Goal: Information Seeking & Learning: Learn about a topic

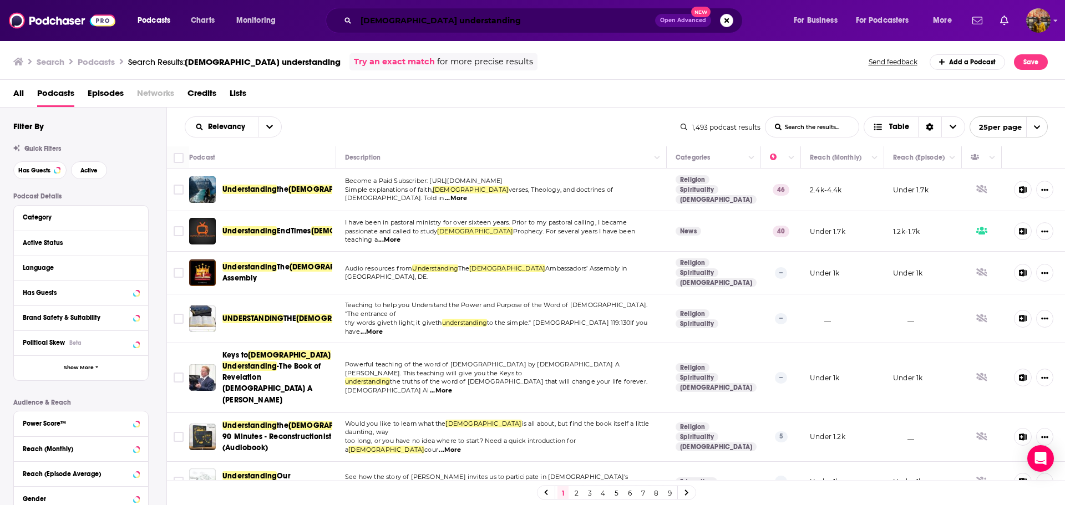
click at [427, 23] on input "[DEMOGRAPHIC_DATA] understanding" at bounding box center [505, 21] width 299 height 18
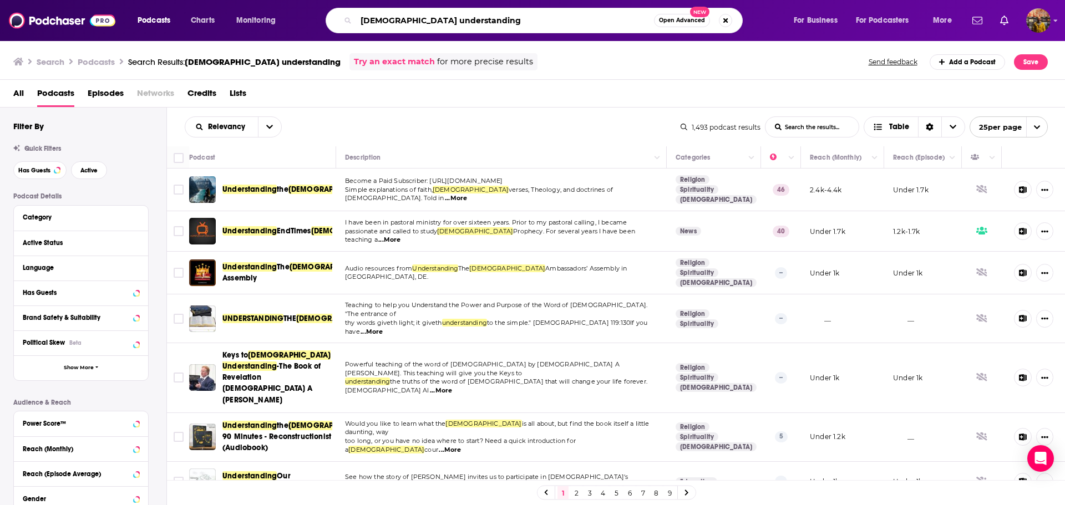
click at [427, 23] on input "[DEMOGRAPHIC_DATA] understanding" at bounding box center [505, 21] width 298 height 18
click at [427, 22] on input "[DEMOGRAPHIC_DATA] understanding" at bounding box center [505, 21] width 298 height 18
type input "healthcare policy"
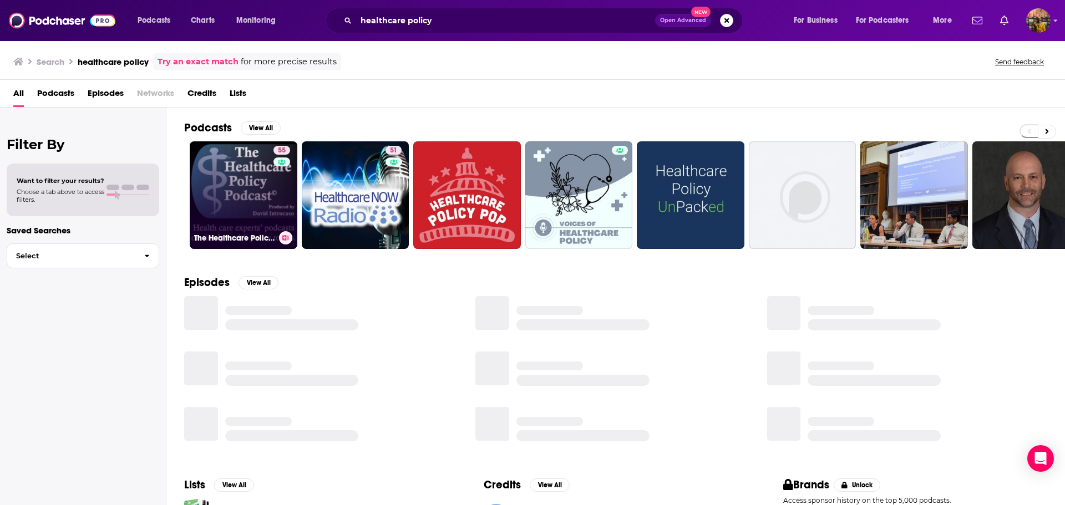
click at [227, 171] on link "55 The Healthcare Policy Podcast ® Produced by [PERSON_NAME]" at bounding box center [244, 195] width 108 height 108
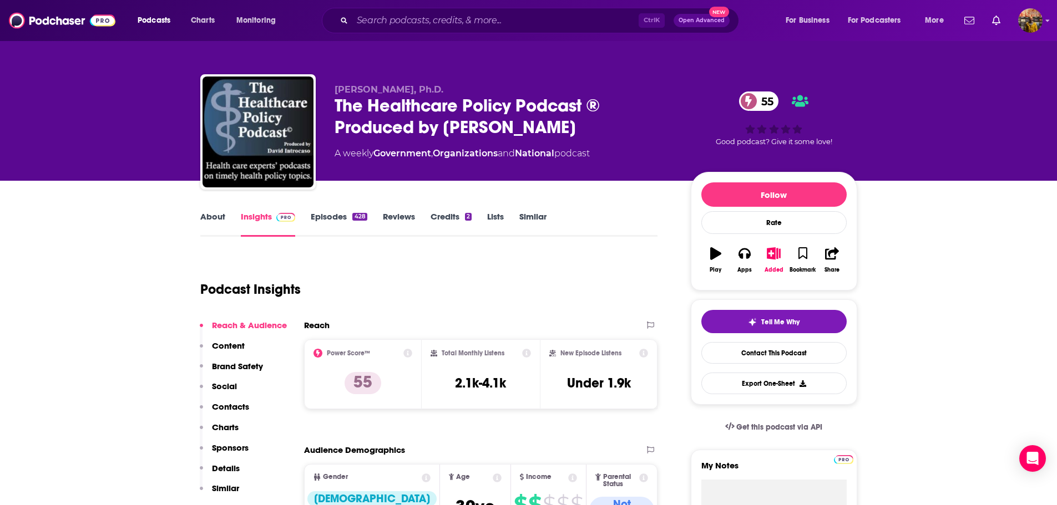
click at [320, 220] on link "Episodes 428" at bounding box center [339, 224] width 56 height 26
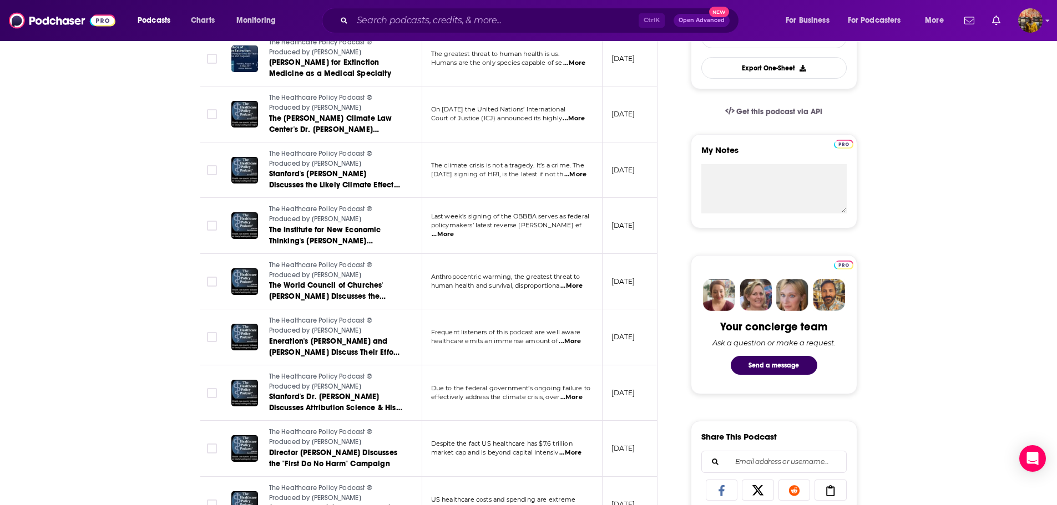
scroll to position [333, 0]
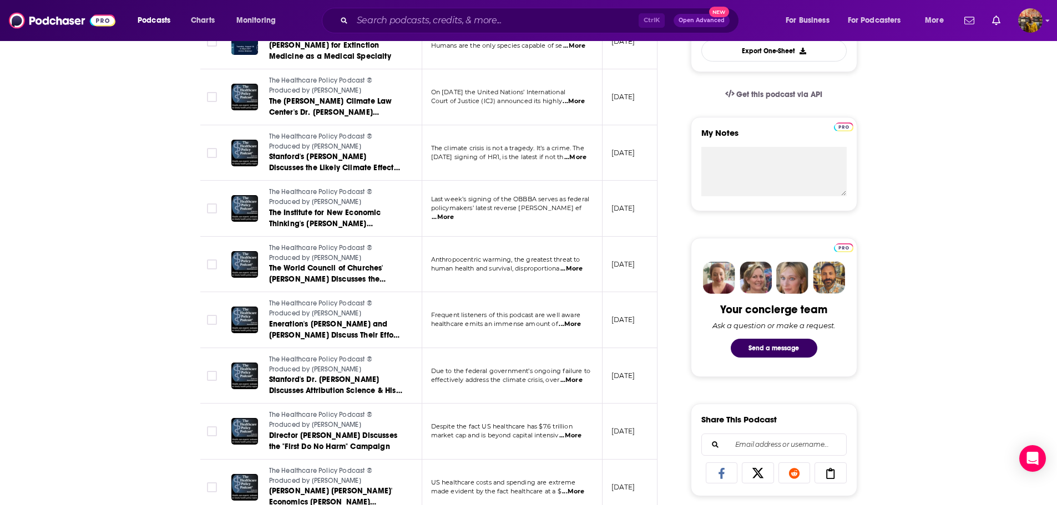
click at [454, 214] on span "...More" at bounding box center [443, 217] width 22 height 9
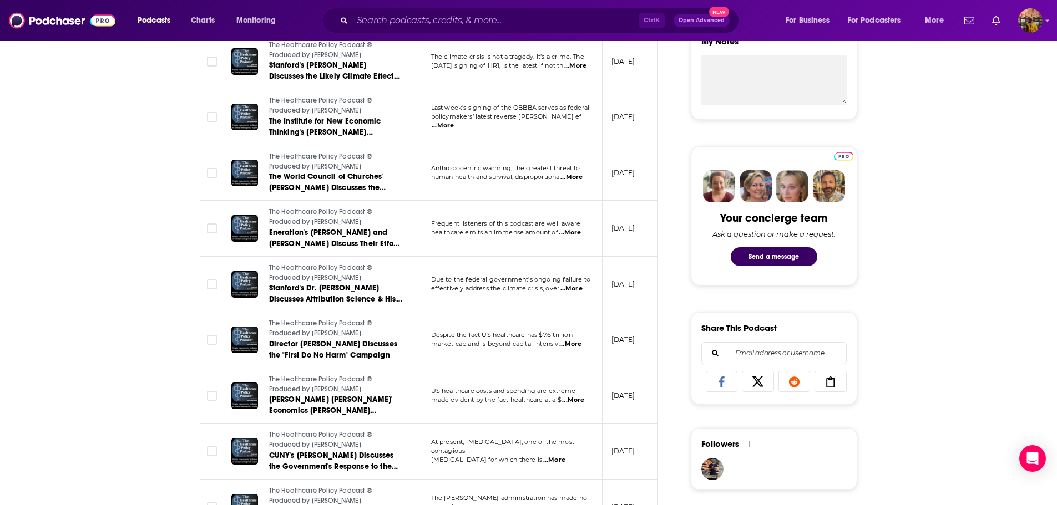
scroll to position [444, 0]
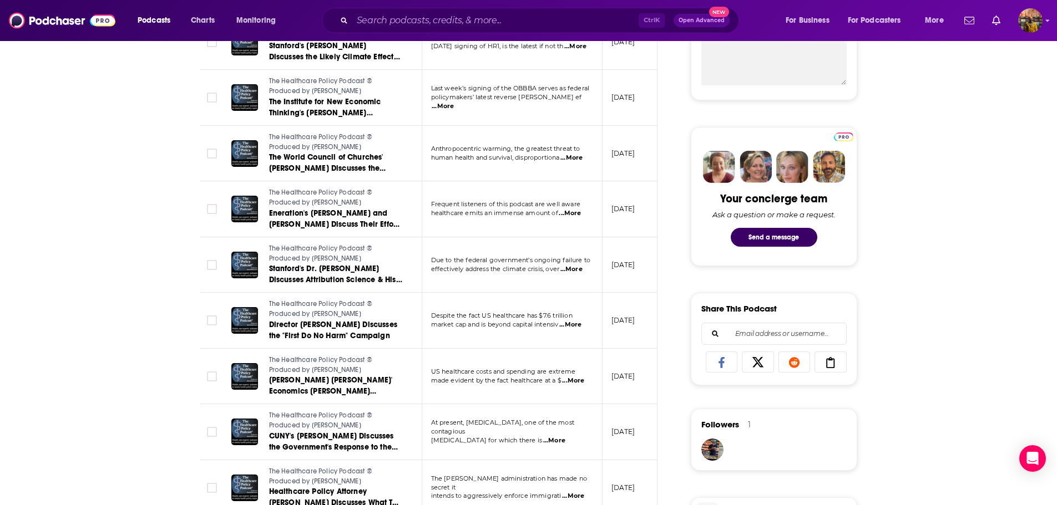
click at [570, 216] on span "...More" at bounding box center [570, 213] width 22 height 9
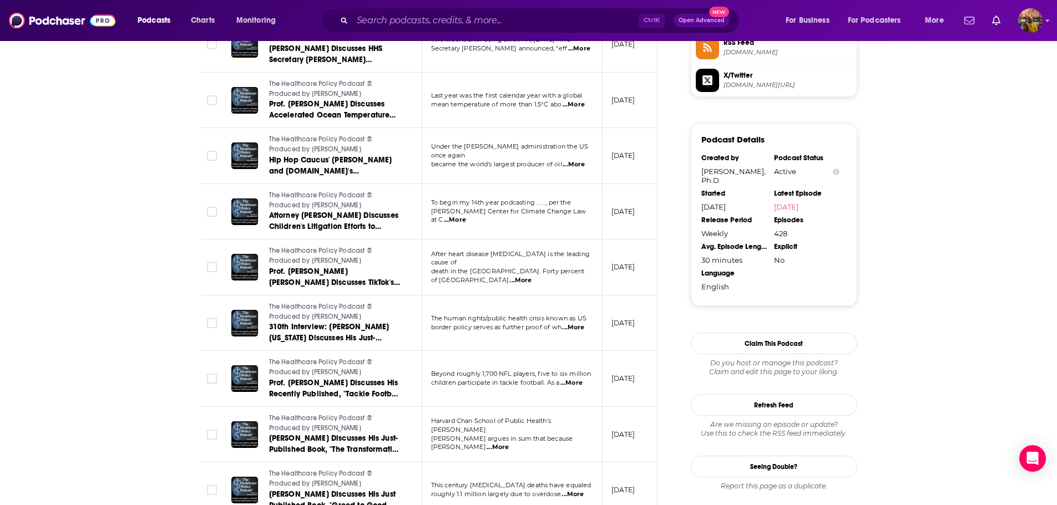
scroll to position [999, 0]
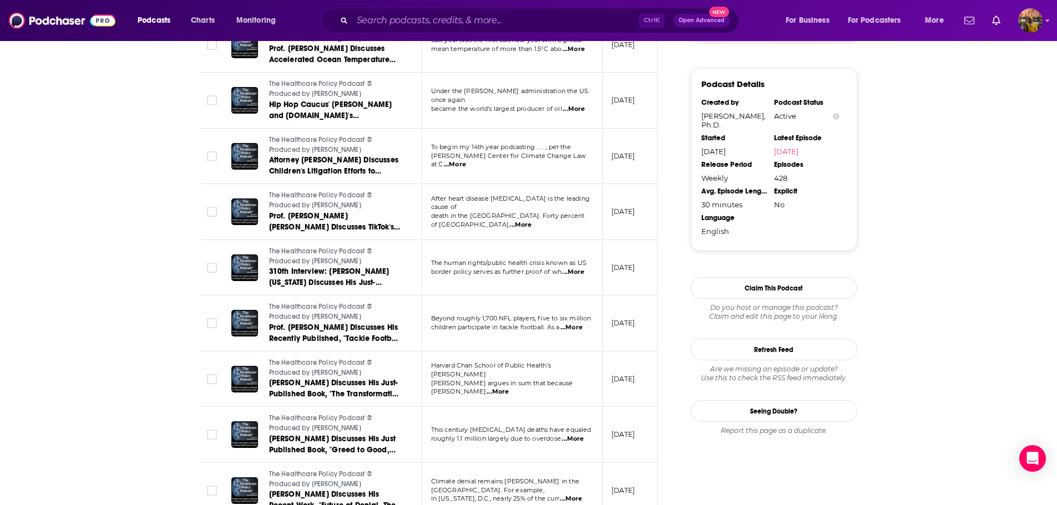
click at [532, 221] on span "...More" at bounding box center [520, 225] width 22 height 9
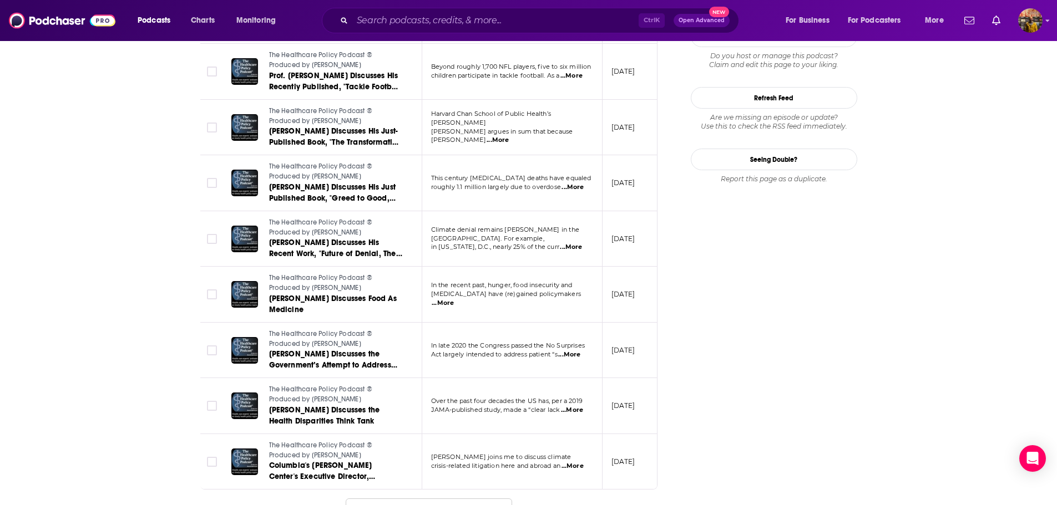
scroll to position [1300, 0]
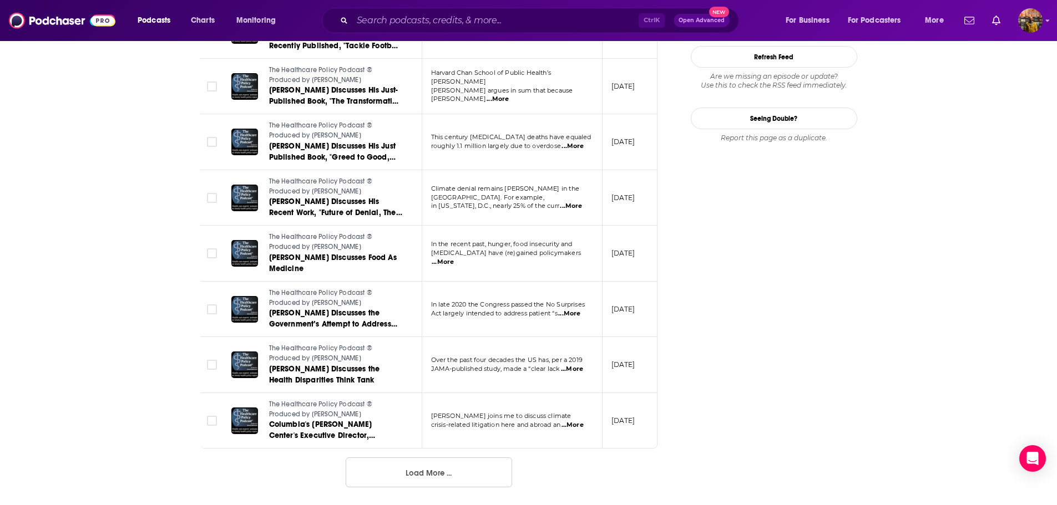
click at [439, 477] on button "Load More ..." at bounding box center [429, 473] width 166 height 30
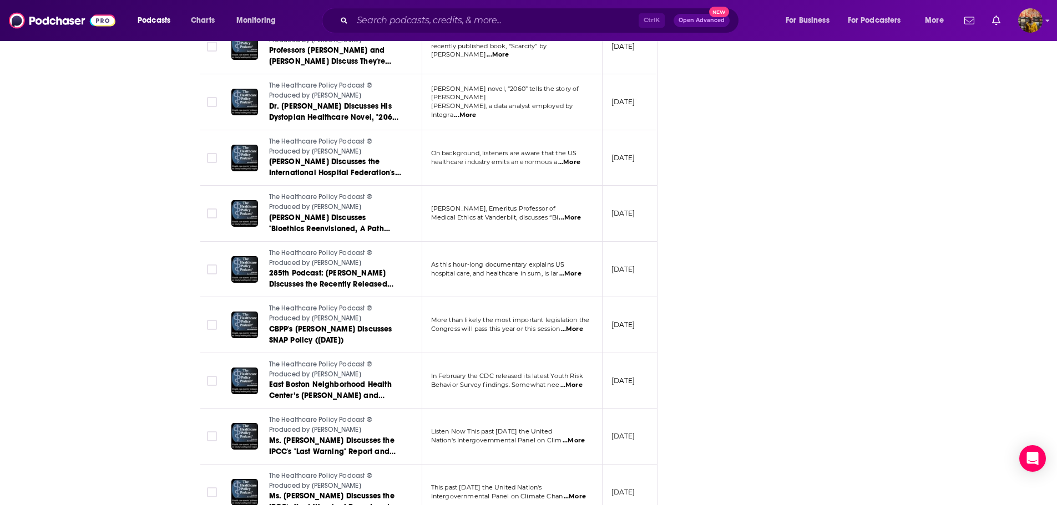
scroll to position [2354, 0]
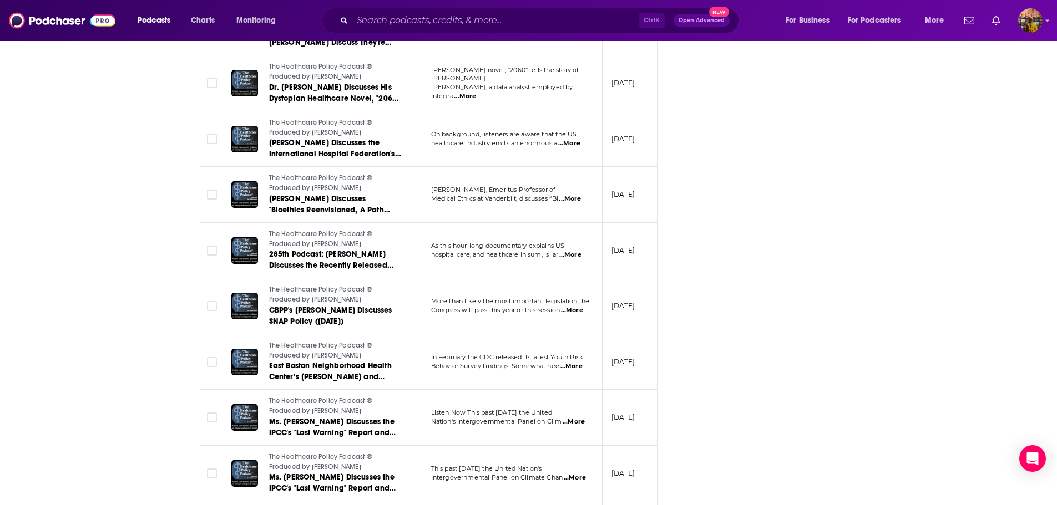
click at [576, 309] on span "...More" at bounding box center [572, 310] width 22 height 9
click at [573, 307] on span "...More" at bounding box center [572, 310] width 22 height 9
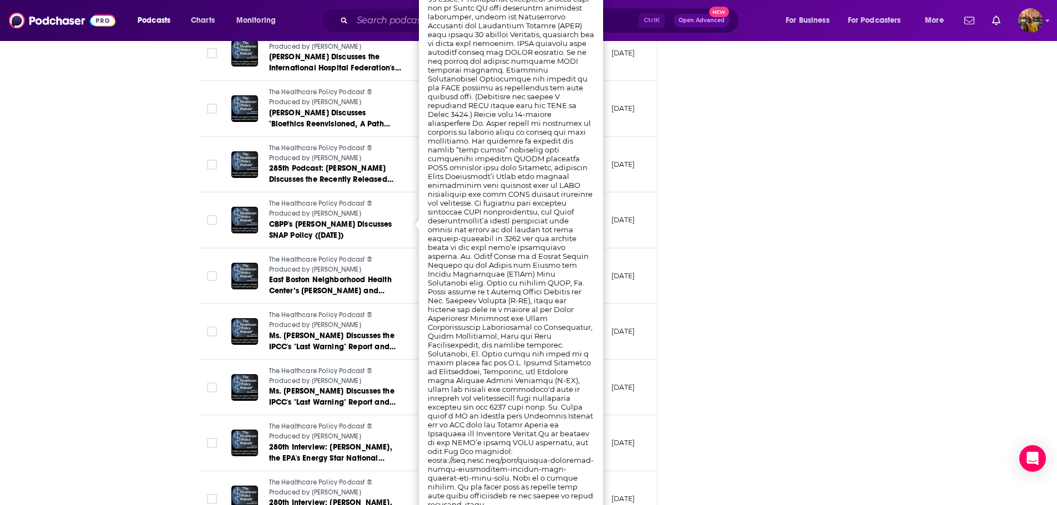
scroll to position [2465, 0]
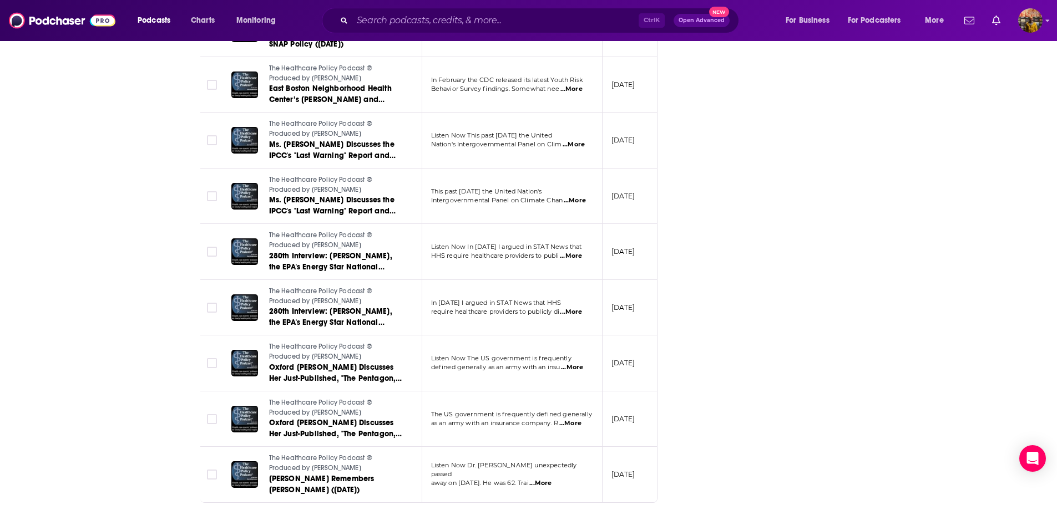
scroll to position [2687, 0]
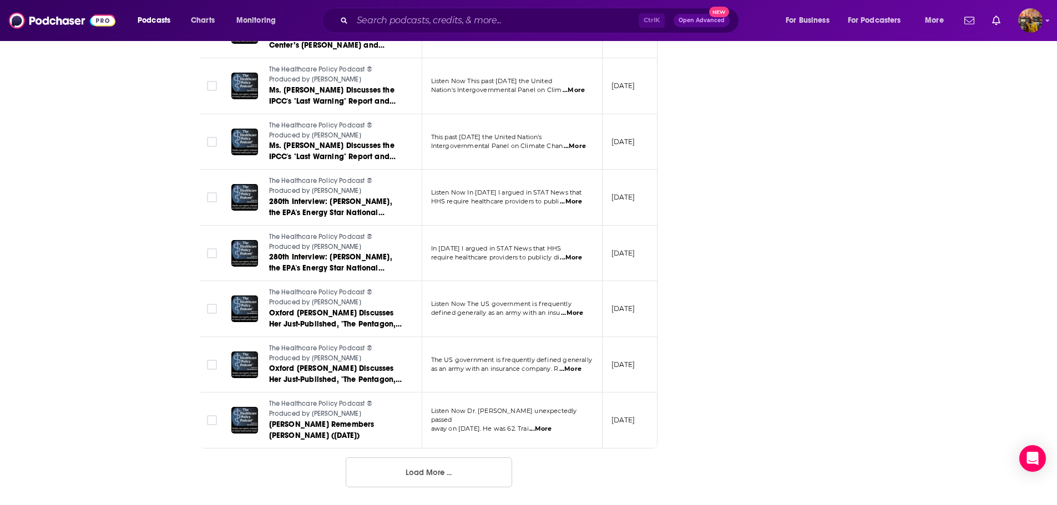
click at [430, 488] on button "Load More ..." at bounding box center [429, 473] width 166 height 30
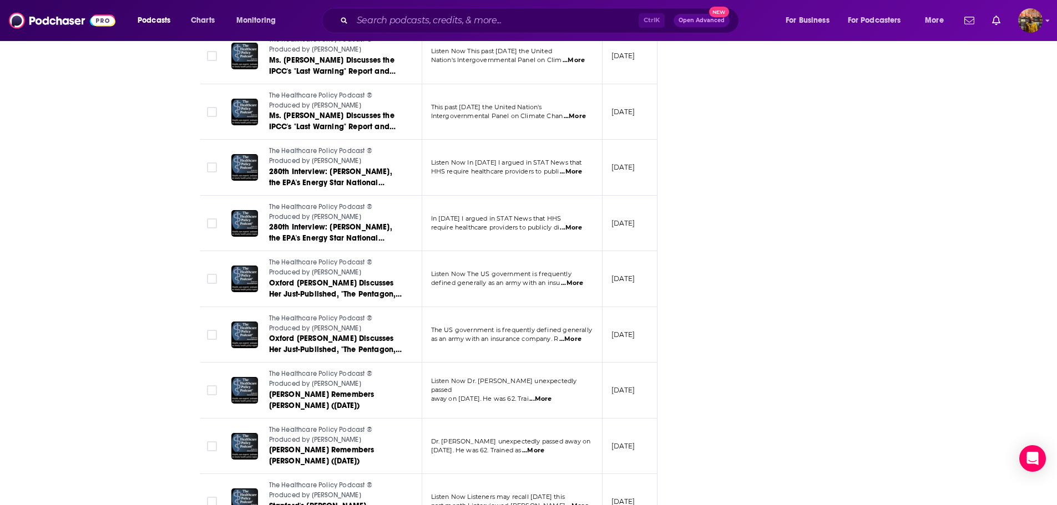
scroll to position [2743, 0]
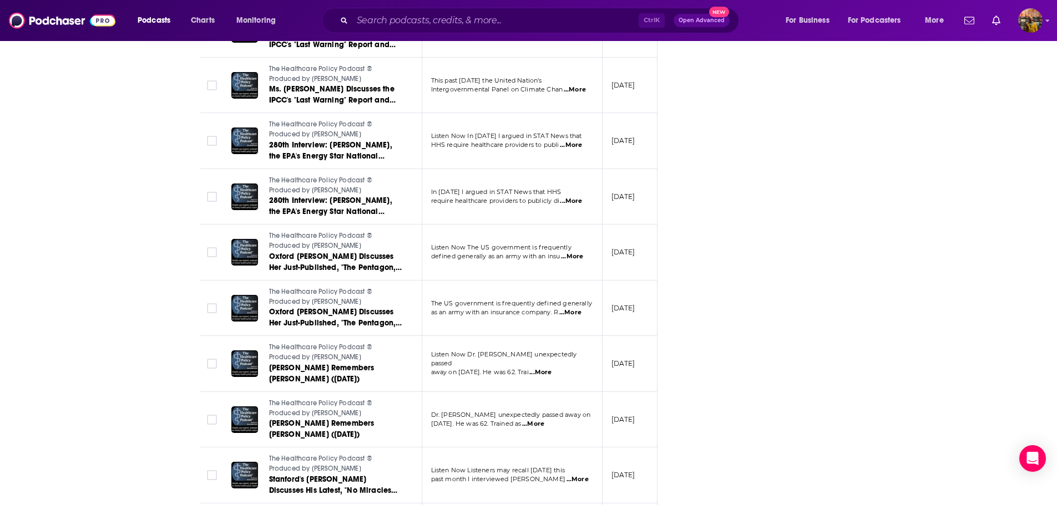
click at [552, 368] on span "...More" at bounding box center [540, 372] width 22 height 9
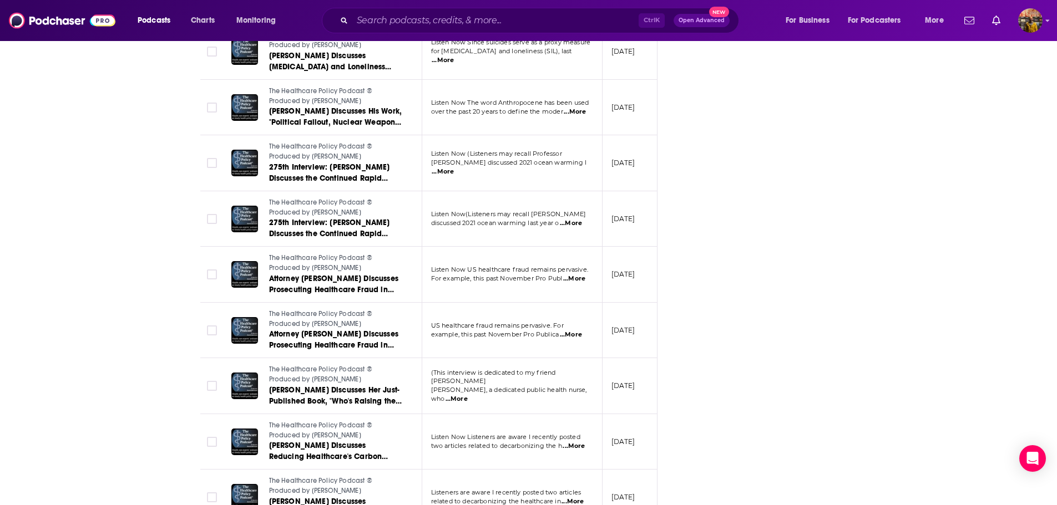
scroll to position [3409, 0]
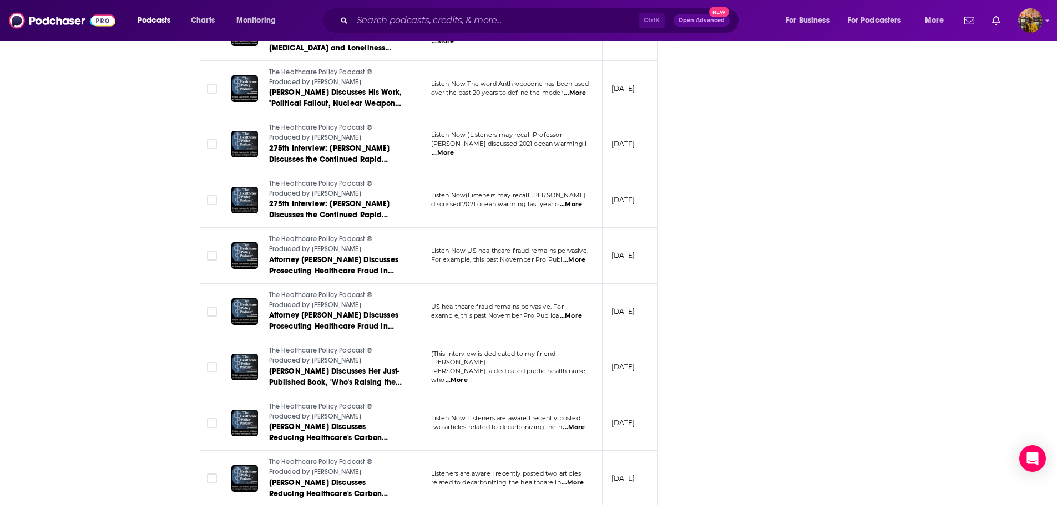
click at [579, 260] on span "...More" at bounding box center [574, 260] width 22 height 9
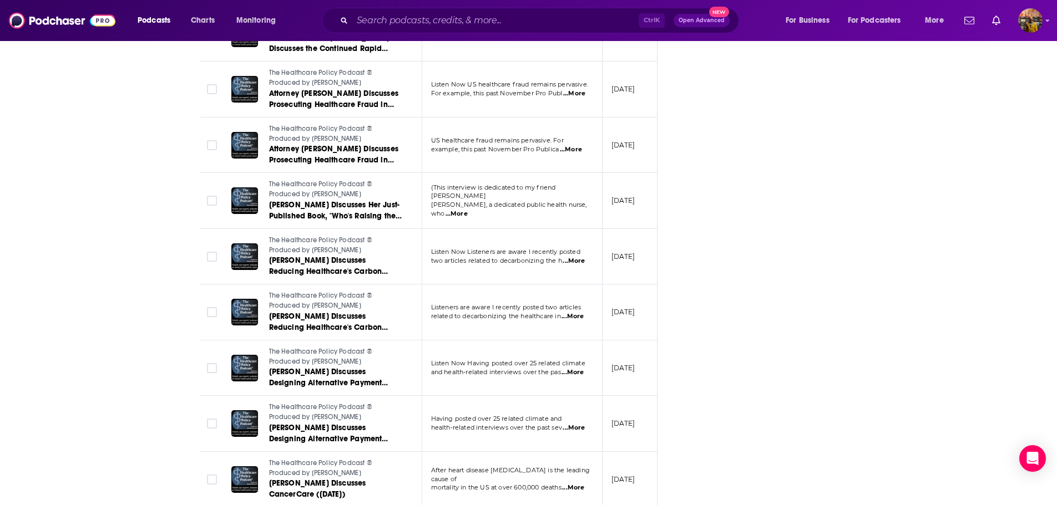
scroll to position [3631, 0]
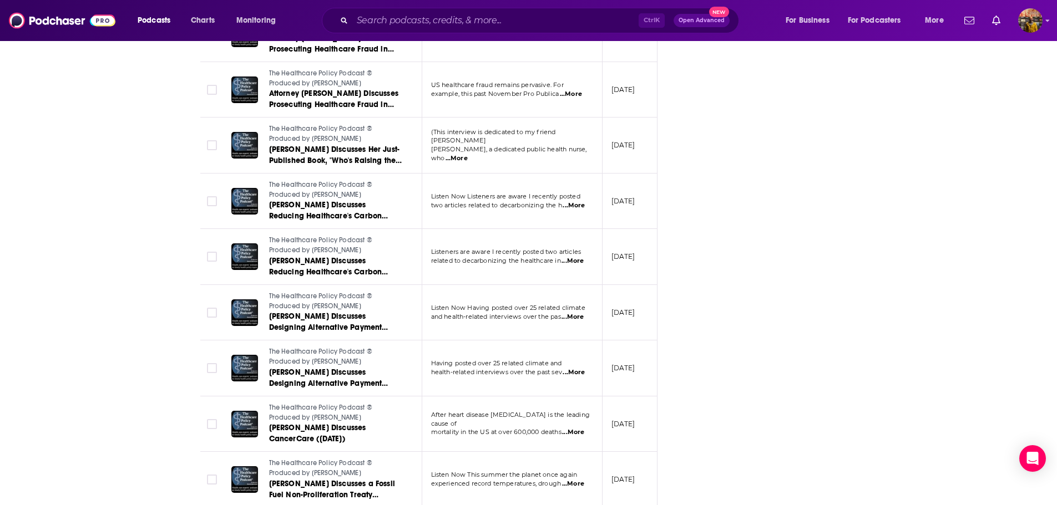
click at [578, 317] on span "...More" at bounding box center [573, 317] width 22 height 9
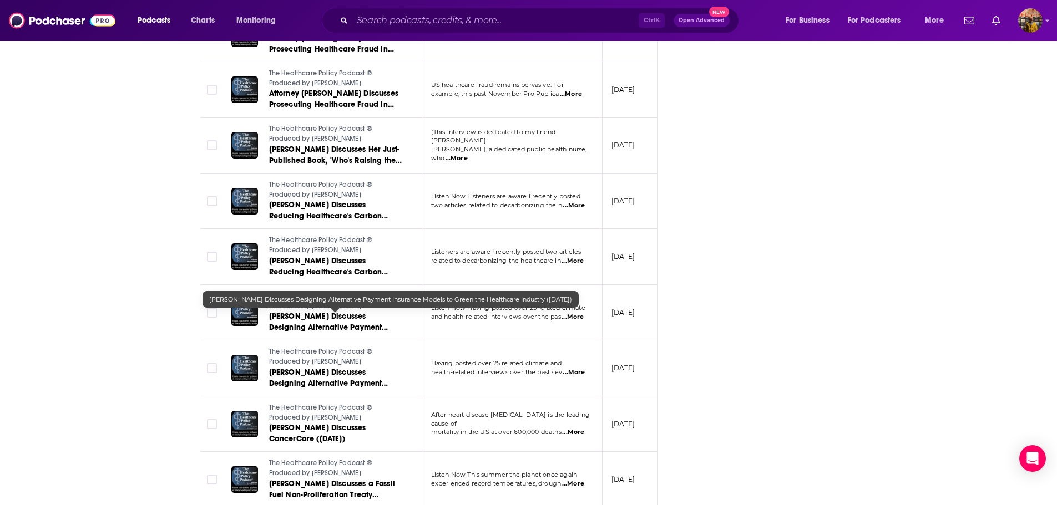
click at [357, 329] on span "[PERSON_NAME] Discusses Designing Alternative Payment Insurance Models to Green…" at bounding box center [328, 333] width 119 height 43
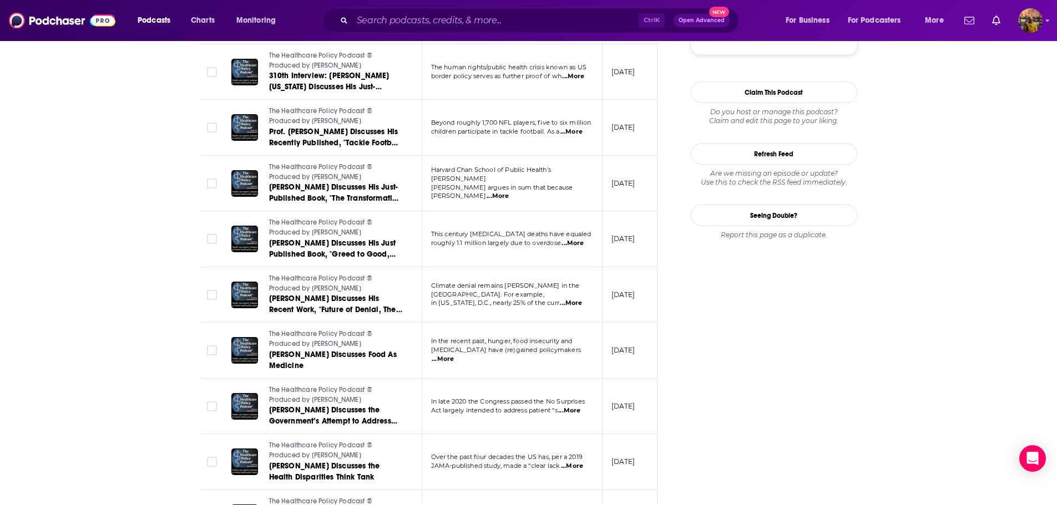
scroll to position [1300, 0]
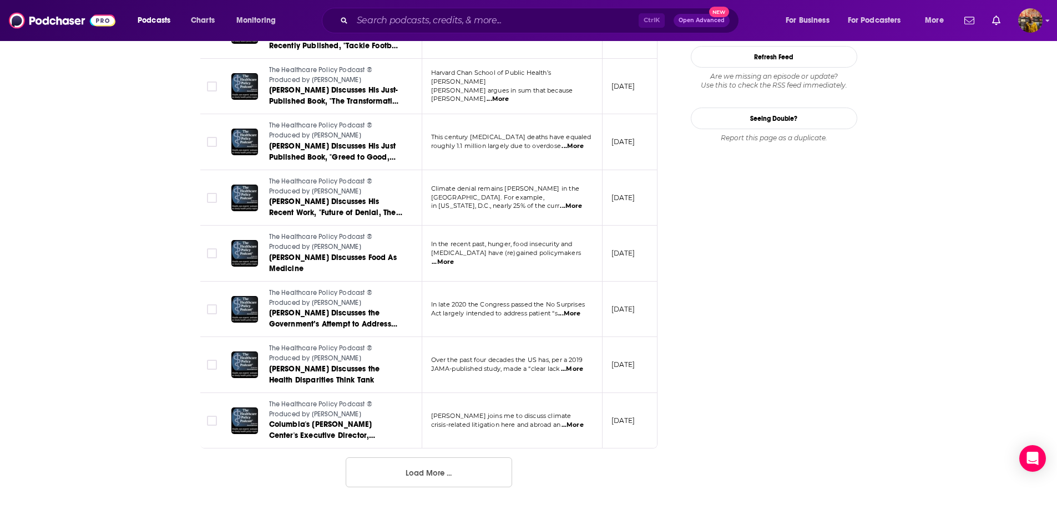
drag, startPoint x: 424, startPoint y: 471, endPoint x: 449, endPoint y: 468, distance: 25.1
click at [424, 471] on button "Load More ..." at bounding box center [429, 473] width 166 height 30
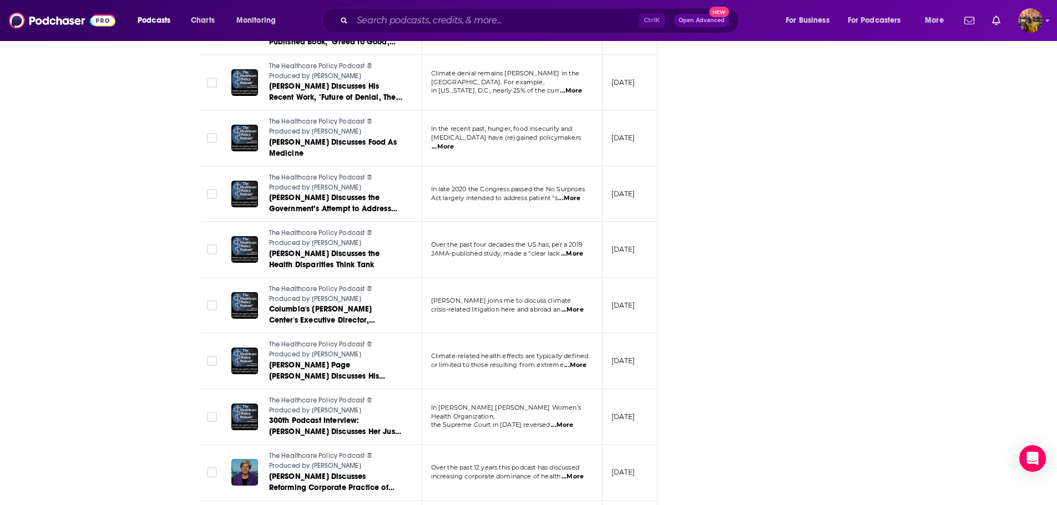
scroll to position [1633, 0]
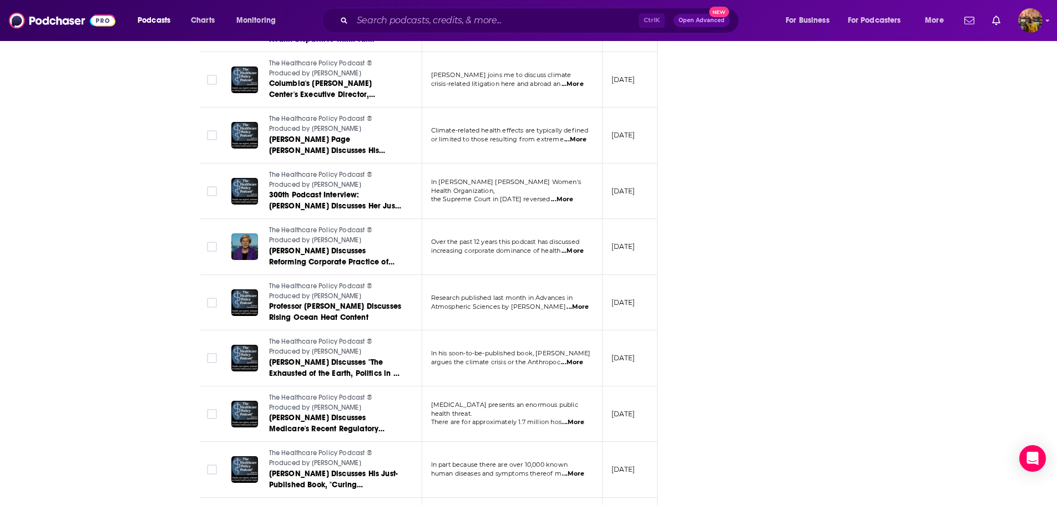
click at [767, 307] on div "Follow Rate Play Apps Added Bookmark Share Tell Me Why Contact This Podcast Exp…" at bounding box center [774, 44] width 166 height 3011
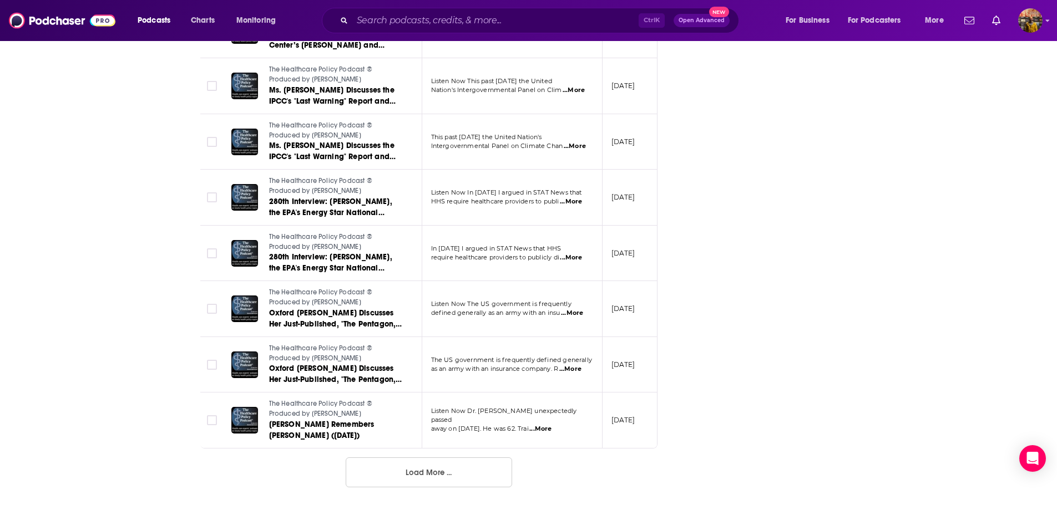
scroll to position [2694, 0]
click at [414, 478] on button "Load More ..." at bounding box center [429, 473] width 166 height 30
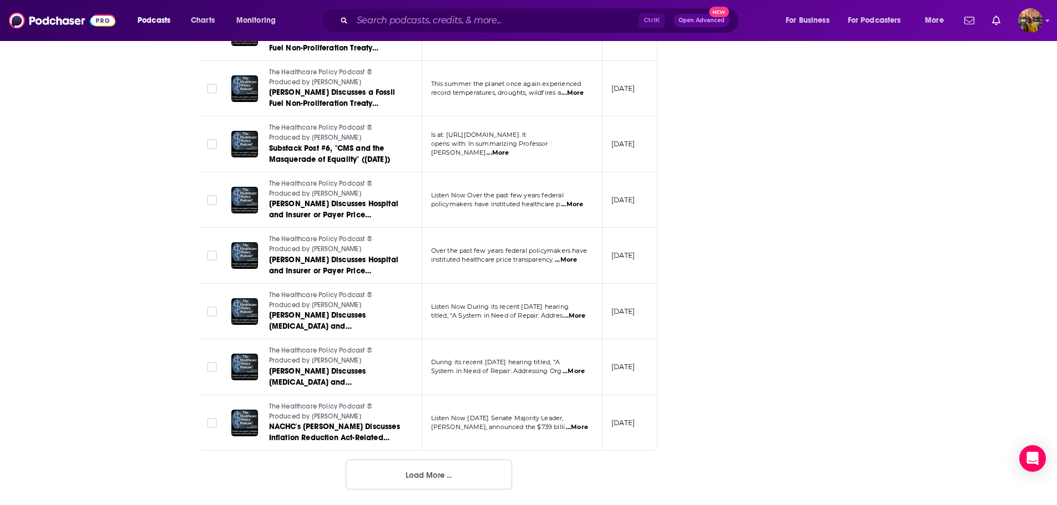
scroll to position [4088, 0]
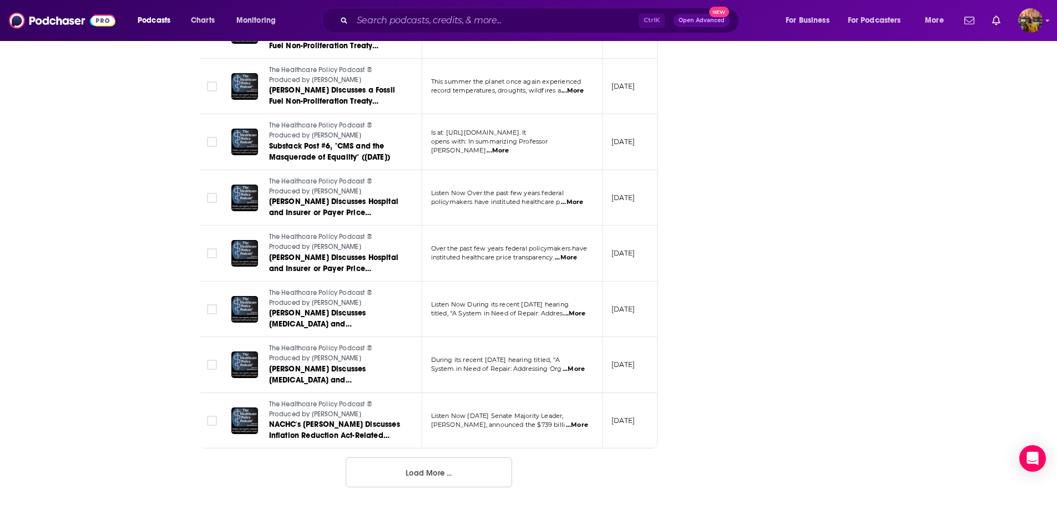
click at [441, 479] on button "Load More ..." at bounding box center [429, 473] width 166 height 30
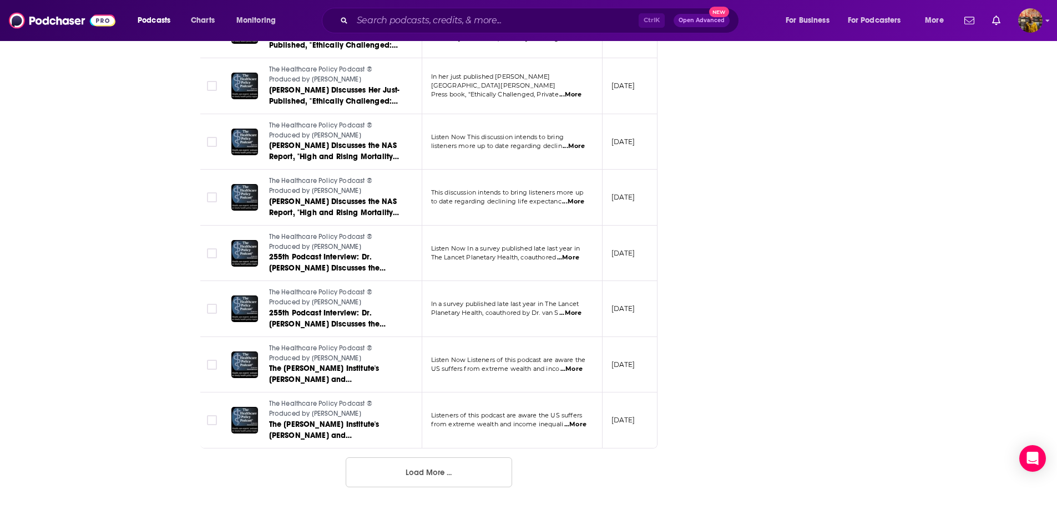
scroll to position [5483, 0]
drag, startPoint x: 454, startPoint y: 481, endPoint x: 505, endPoint y: 471, distance: 51.5
click at [454, 480] on button "Load More ..." at bounding box center [429, 473] width 166 height 30
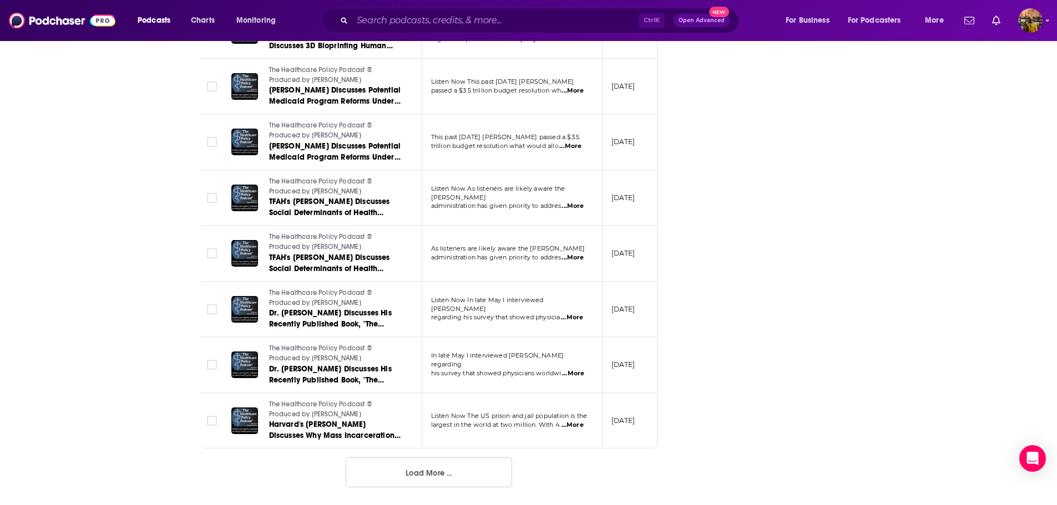
scroll to position [6877, 0]
click at [574, 245] on p "As listeners are likely aware the [PERSON_NAME]" at bounding box center [511, 249] width 161 height 9
click at [578, 254] on td "As listeners are likely aware the [PERSON_NAME] administration has given priori…" at bounding box center [512, 254] width 180 height 56
click at [578, 254] on span "...More" at bounding box center [573, 258] width 22 height 9
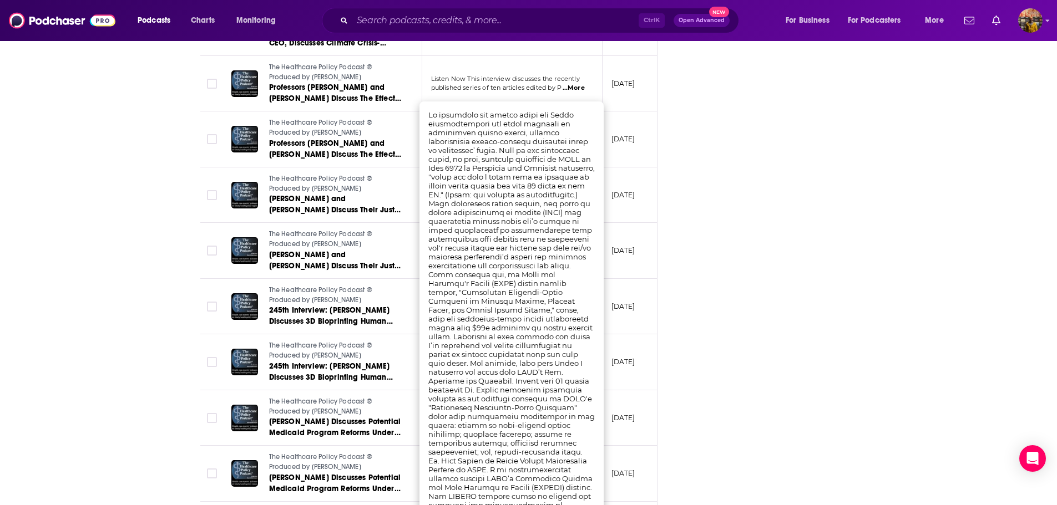
scroll to position [6488, 0]
